Goal: Navigation & Orientation: Find specific page/section

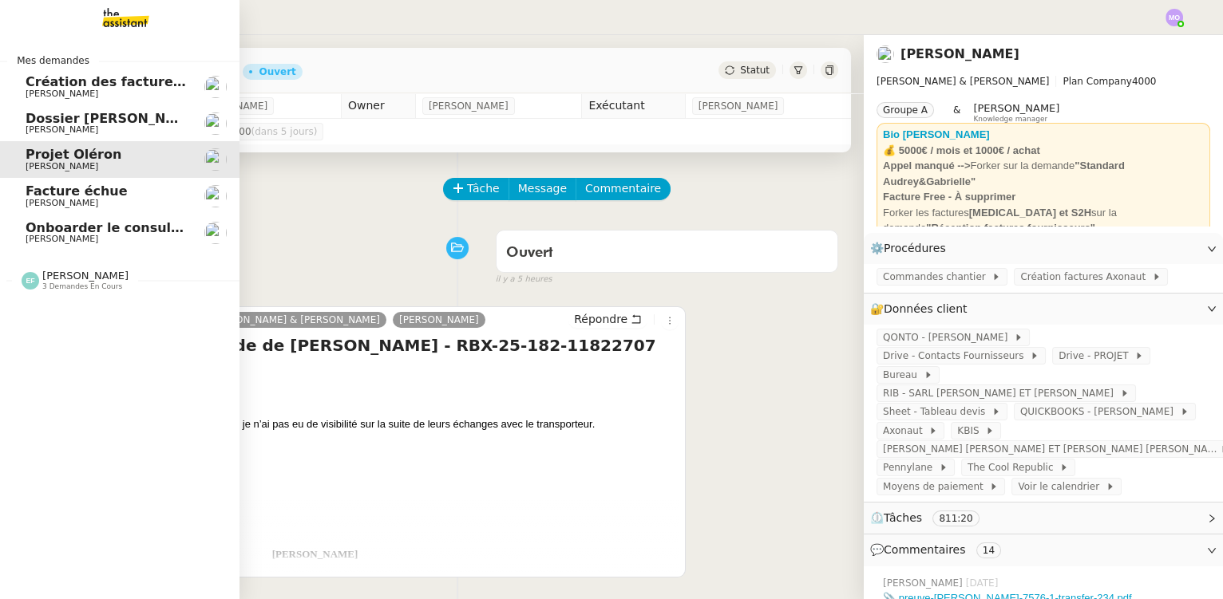
click at [124, 192] on span "Facture échue" at bounding box center [106, 191] width 161 height 14
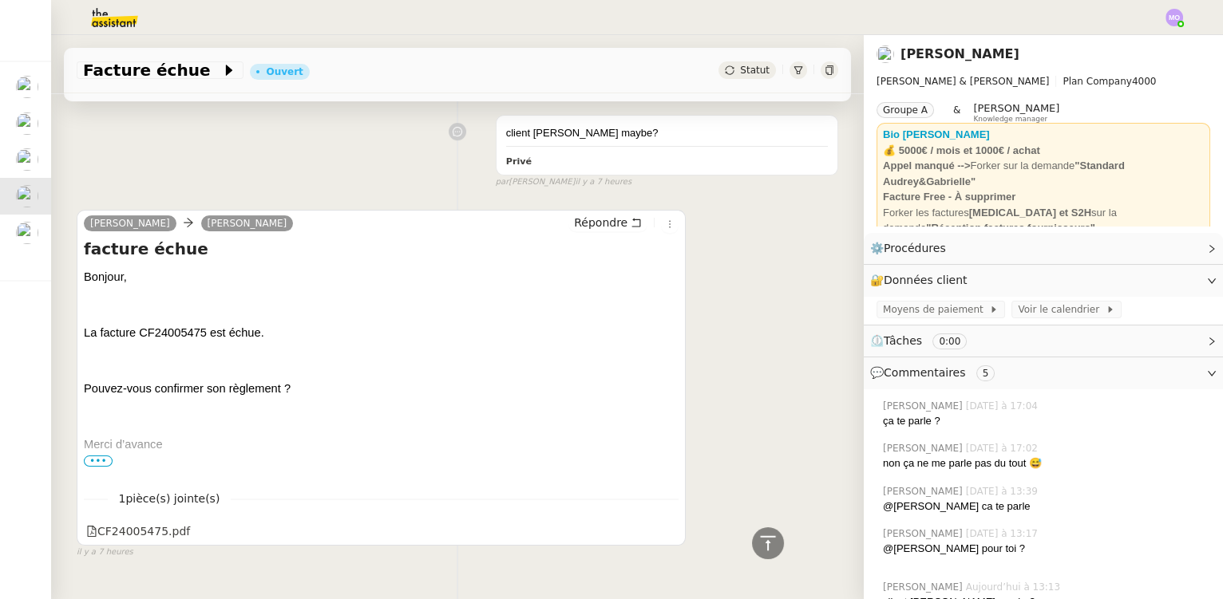
scroll to position [866, 0]
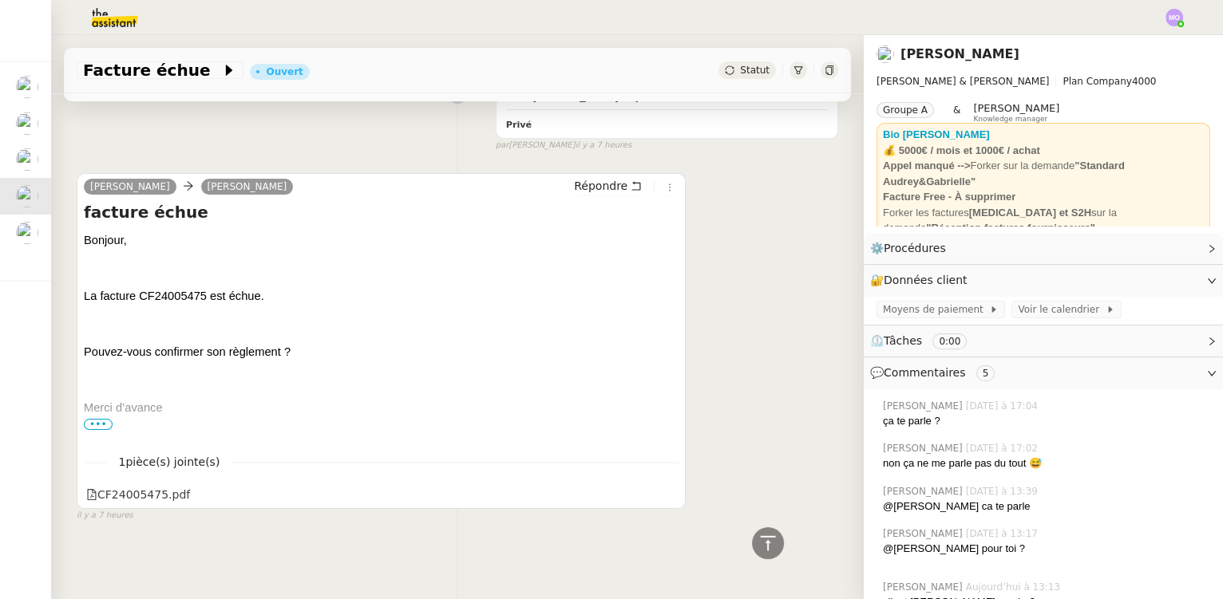
click at [97, 419] on span "•••" at bounding box center [98, 424] width 29 height 11
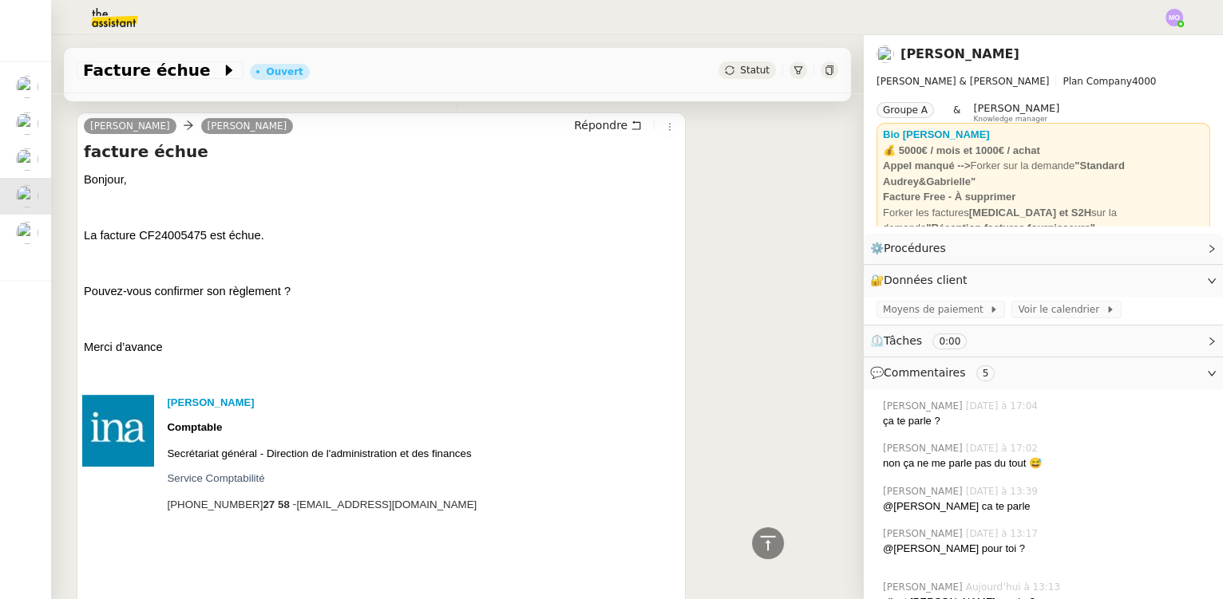
scroll to position [1087, 0]
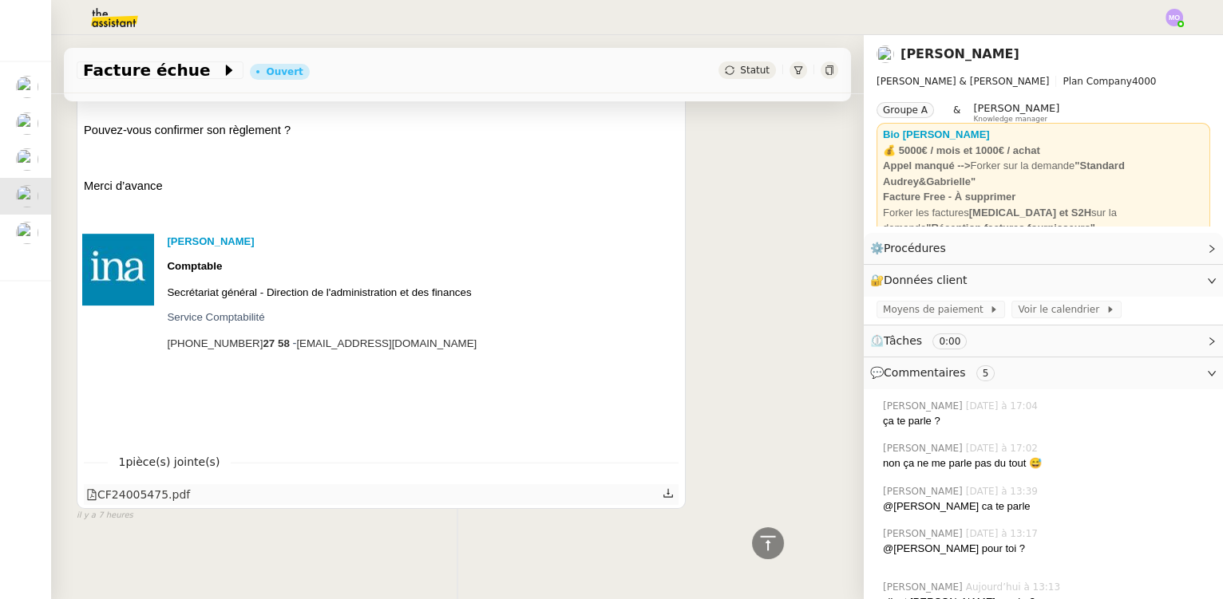
click at [158, 486] on div "CF24005475.pdf" at bounding box center [138, 495] width 104 height 18
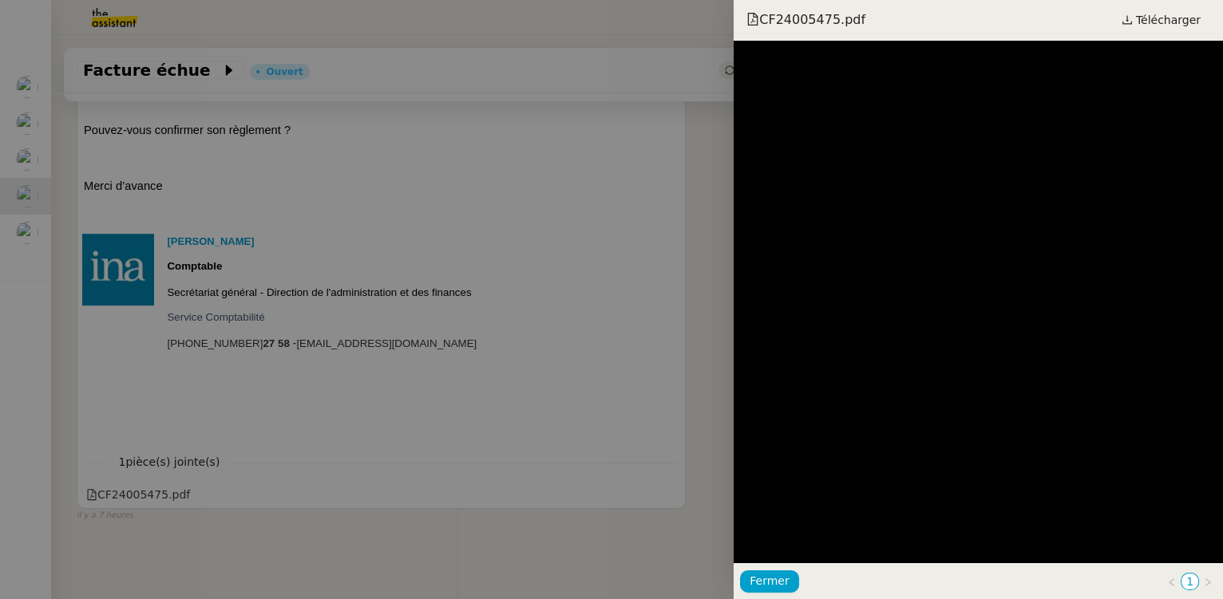
click at [531, 294] on div at bounding box center [611, 299] width 1223 height 599
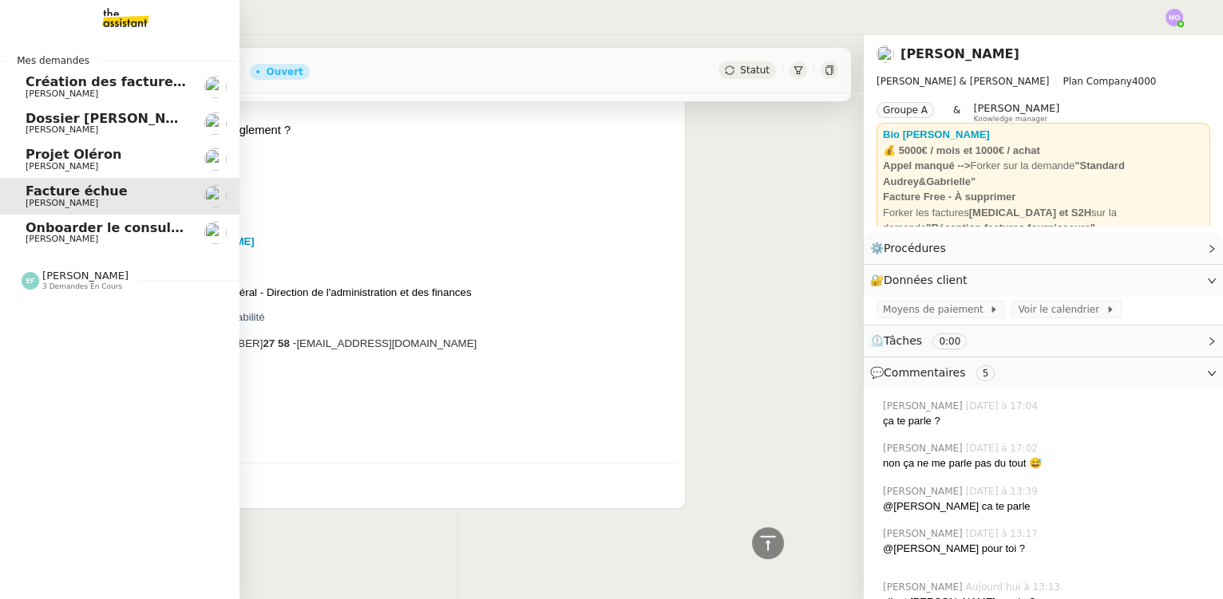
click at [53, 168] on span "[PERSON_NAME]" at bounding box center [62, 166] width 73 height 10
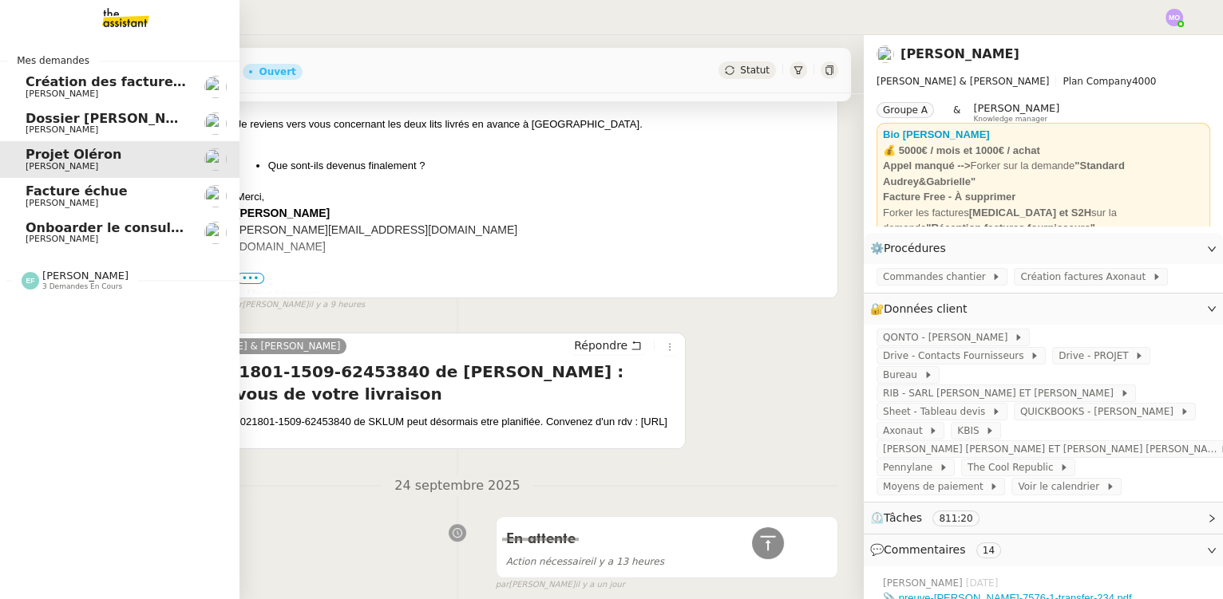
scroll to position [17865, 0]
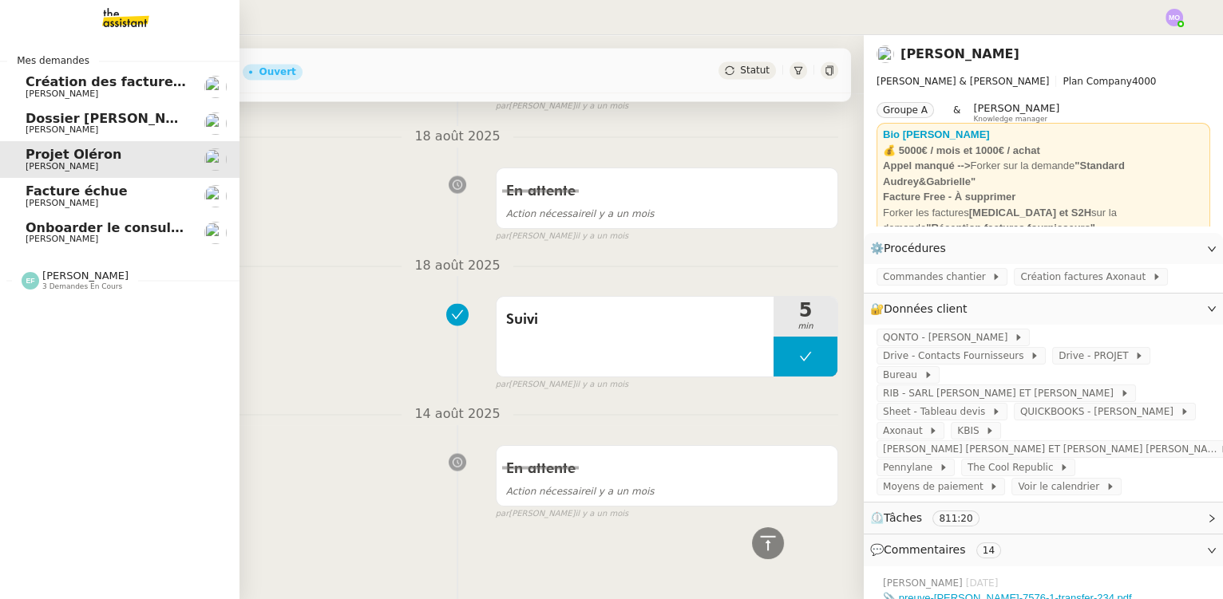
click at [94, 231] on span "Onboarder le consultant [PERSON_NAME]" at bounding box center [175, 227] width 298 height 15
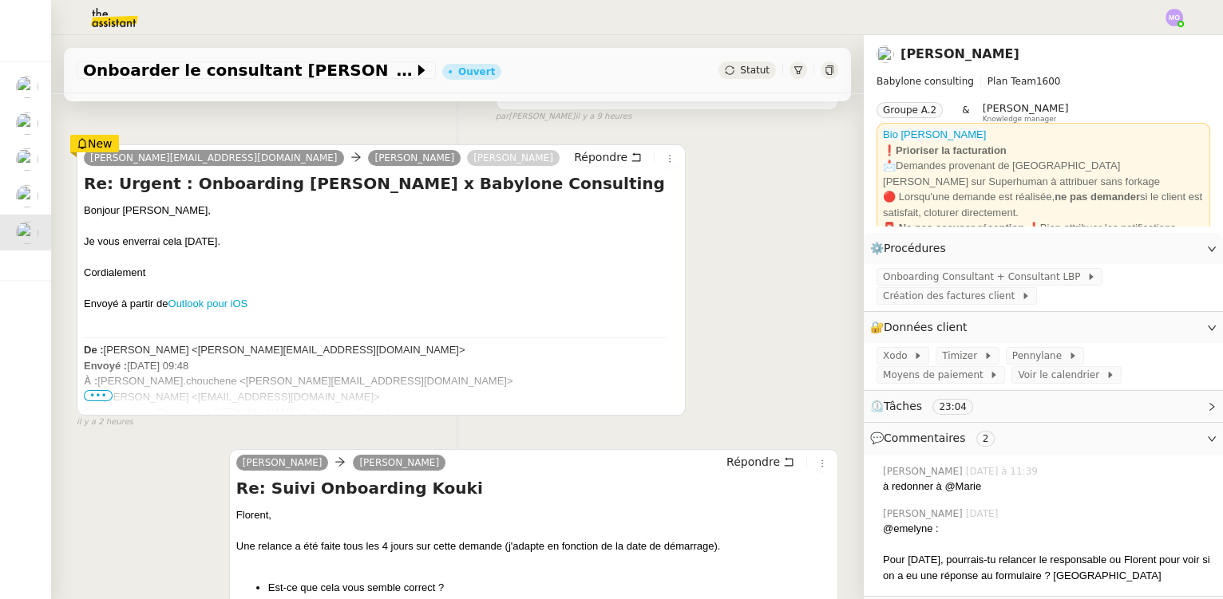
scroll to position [290, 0]
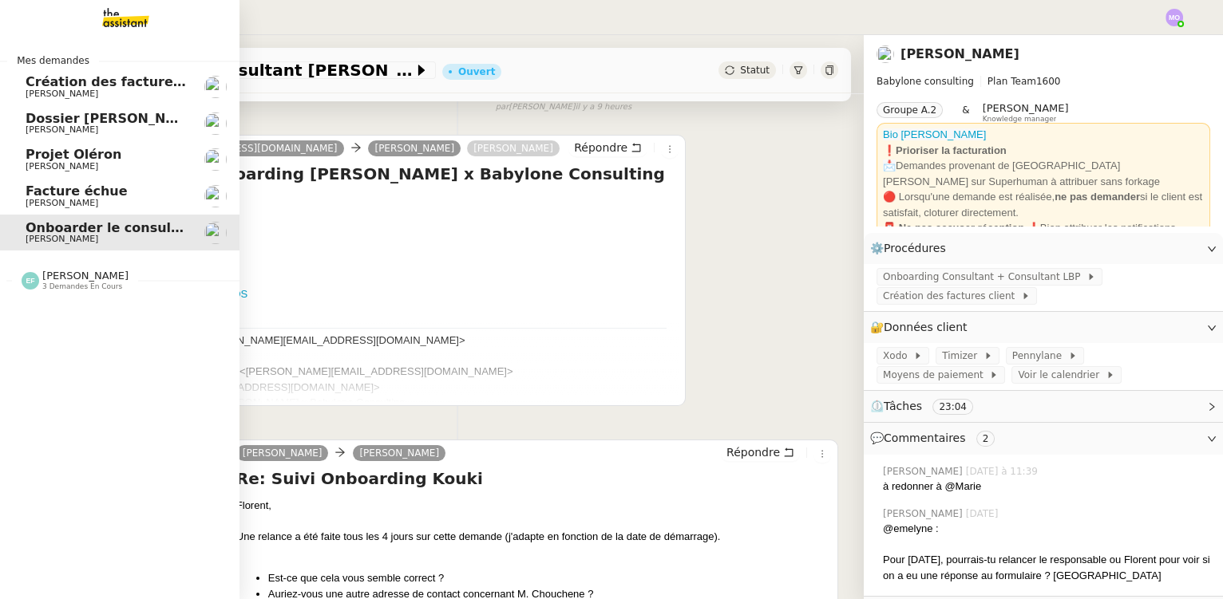
click at [70, 131] on span "[PERSON_NAME]" at bounding box center [106, 130] width 161 height 10
